Goal: Task Accomplishment & Management: Use online tool/utility

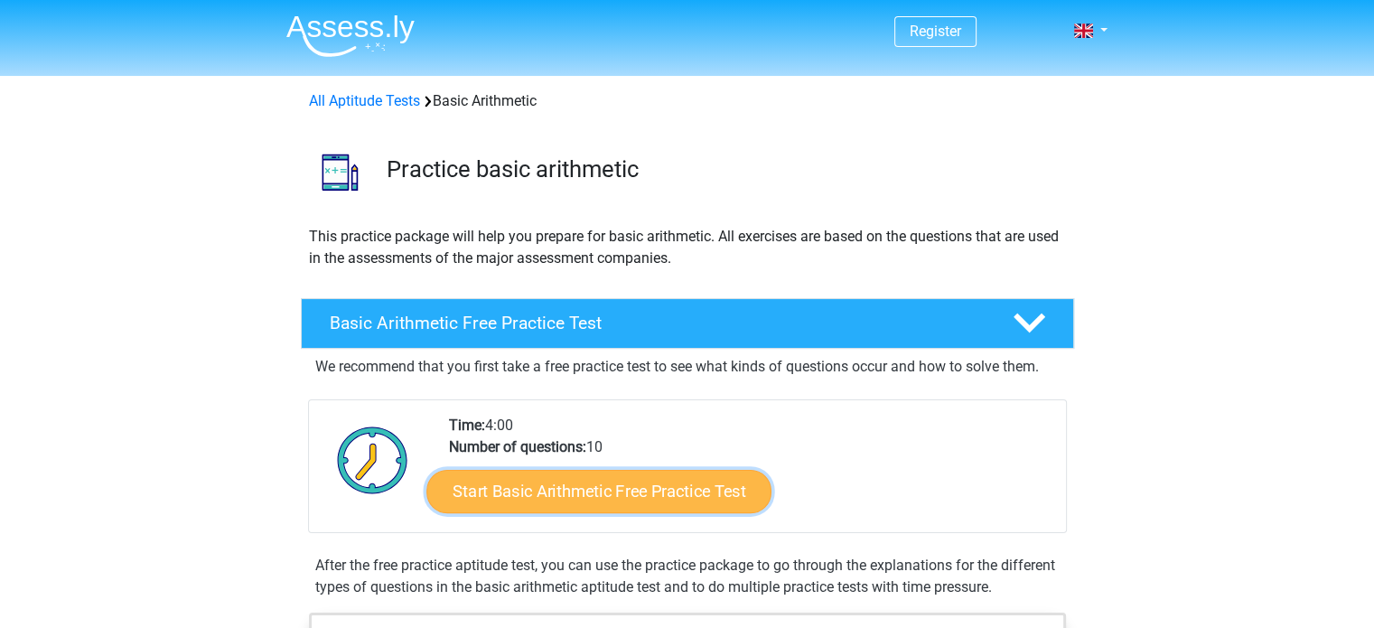
click at [596, 491] on link "Start Basic Arithmetic Free Practice Test" at bounding box center [599, 490] width 345 height 43
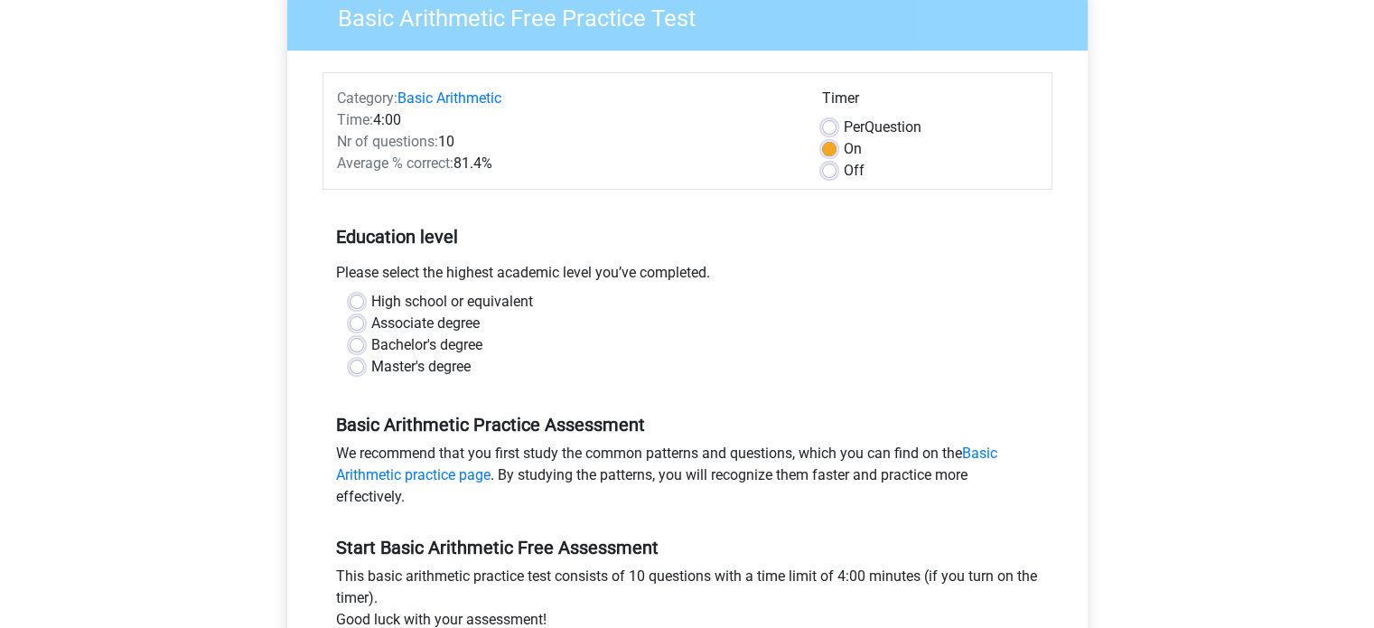
scroll to position [181, 0]
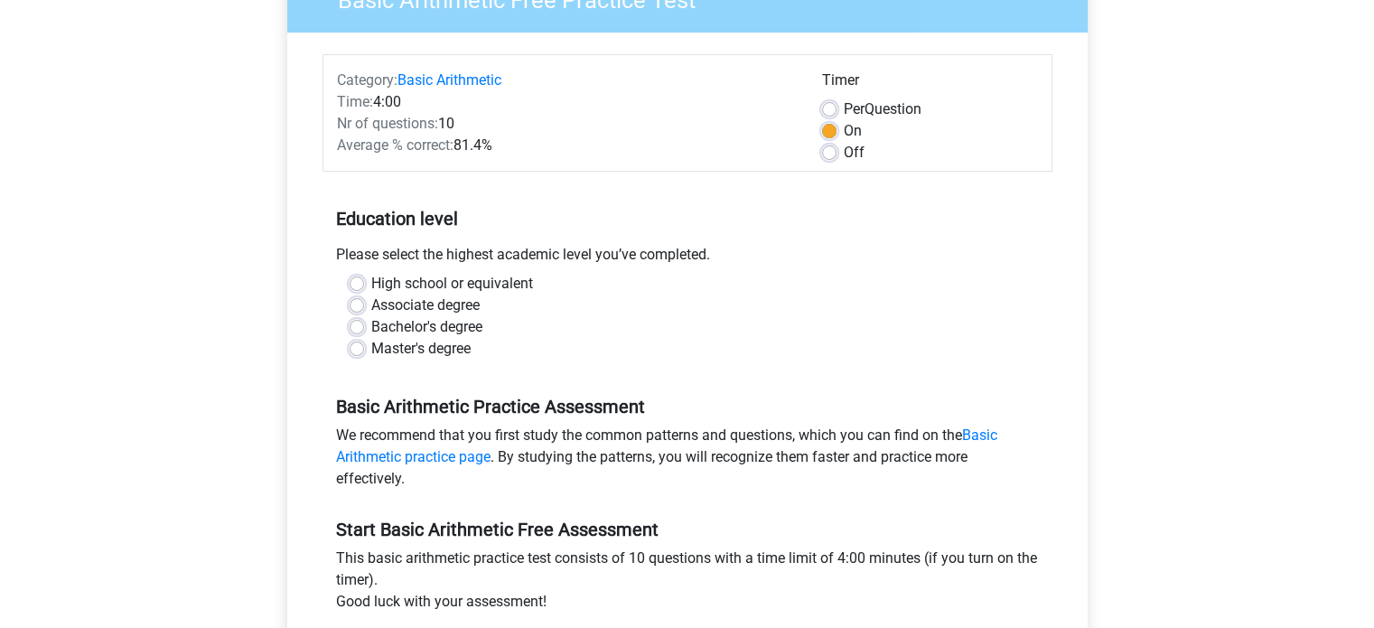
click at [371, 324] on label "Bachelor's degree" at bounding box center [426, 327] width 111 height 22
click at [356, 324] on input "Bachelor's degree" at bounding box center [357, 325] width 14 height 18
radio input "true"
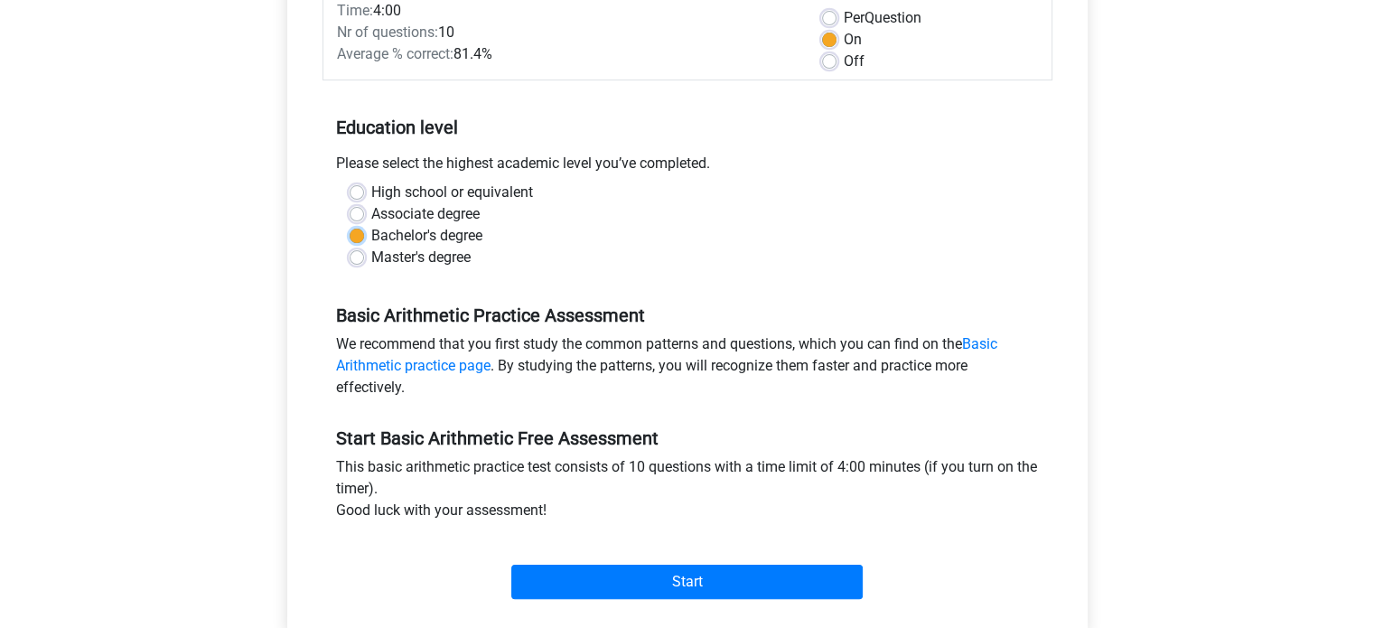
scroll to position [542, 0]
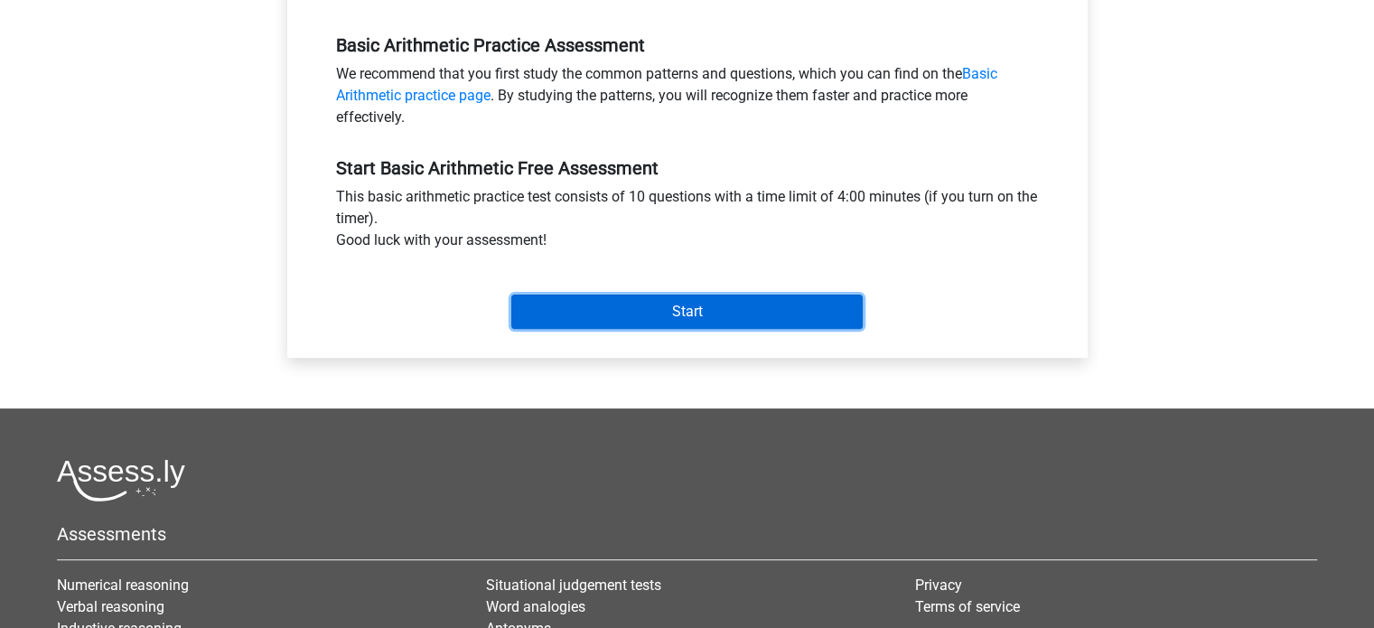
click at [663, 310] on input "Start" at bounding box center [687, 312] width 352 height 34
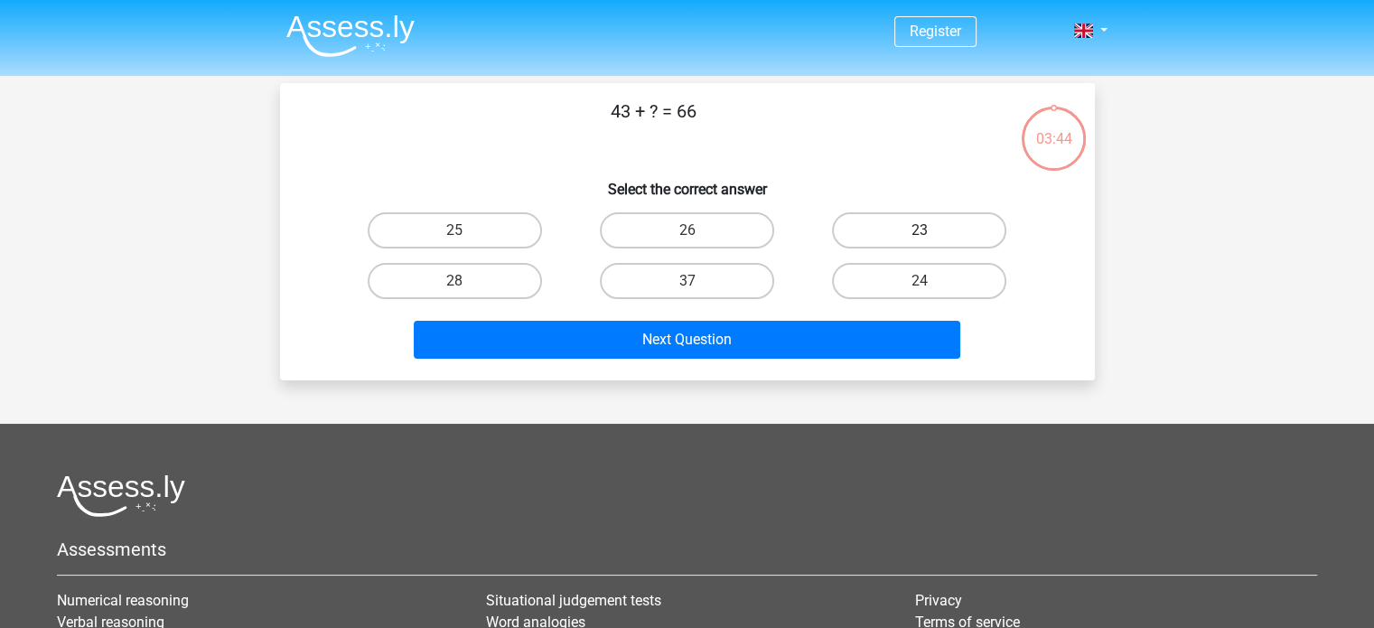
click at [878, 217] on label "23" at bounding box center [919, 230] width 174 height 36
click at [920, 230] on input "23" at bounding box center [926, 236] width 12 height 12
radio input "true"
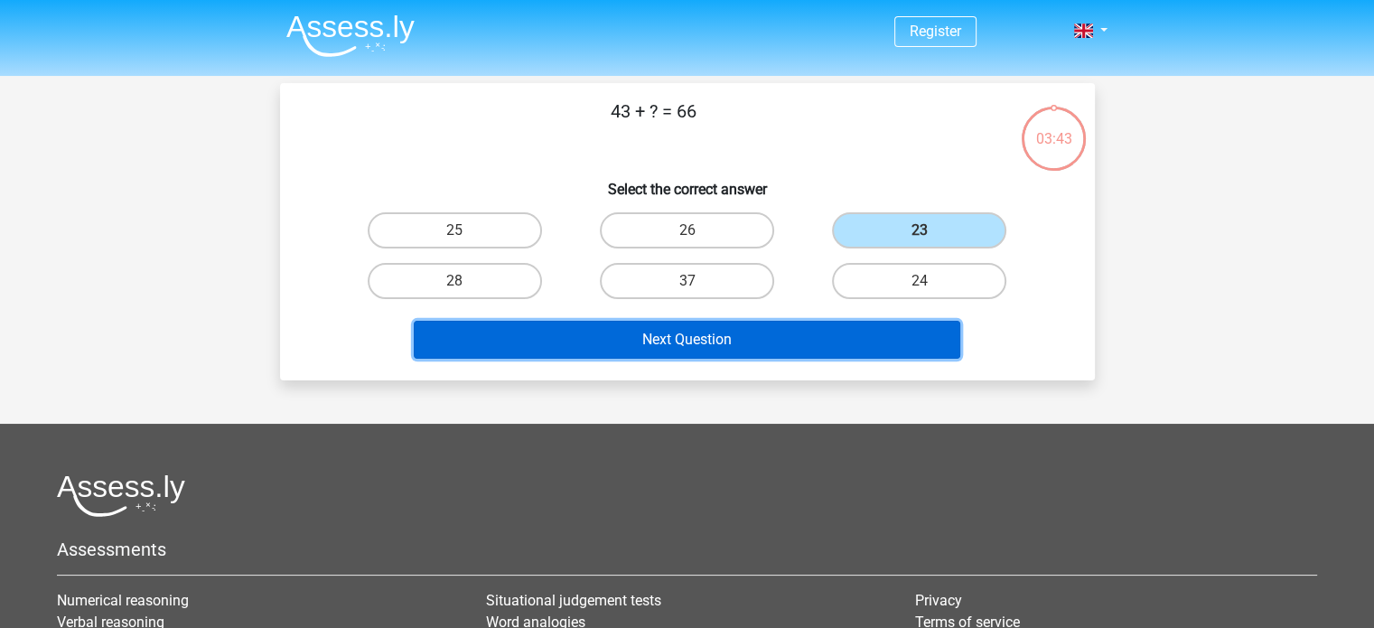
click at [786, 342] on button "Next Question" at bounding box center [687, 340] width 547 height 38
